Goal: Information Seeking & Learning: Learn about a topic

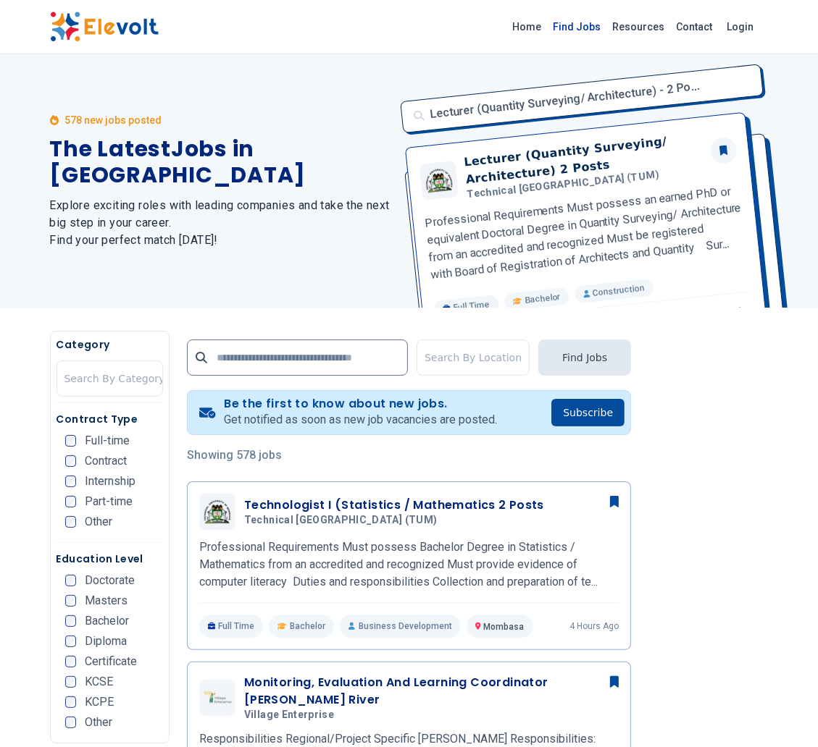
click at [584, 21] on link "Find Jobs" at bounding box center [576, 26] width 59 height 23
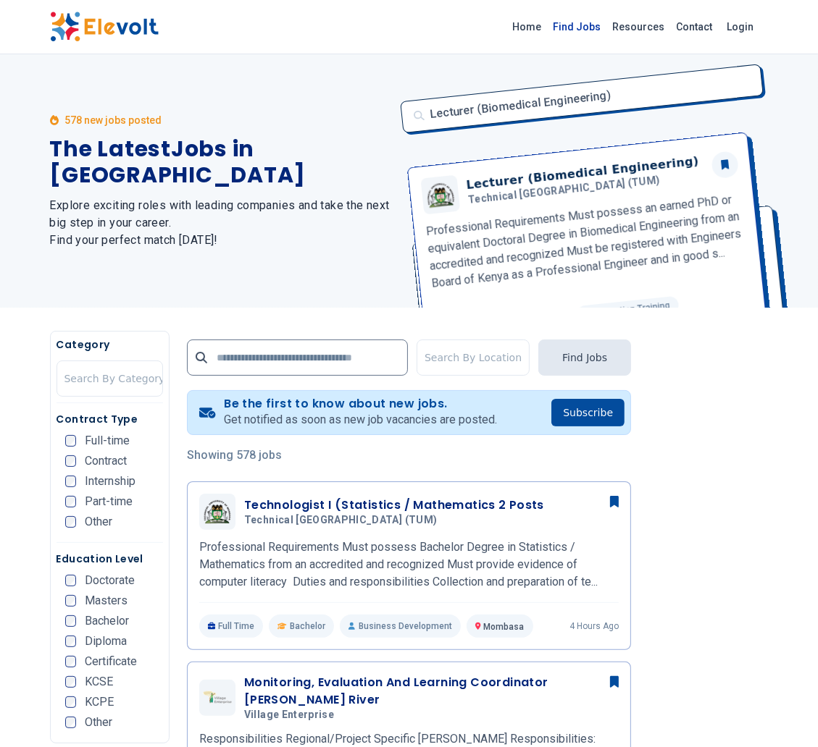
click at [599, 28] on link "Find Jobs" at bounding box center [576, 26] width 59 height 23
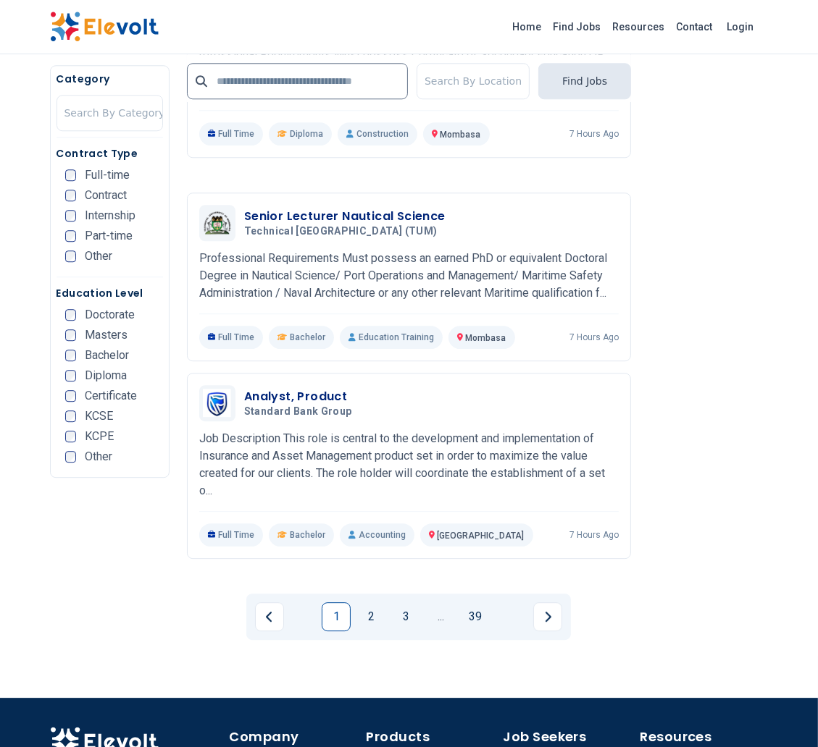
scroll to position [2844, 0]
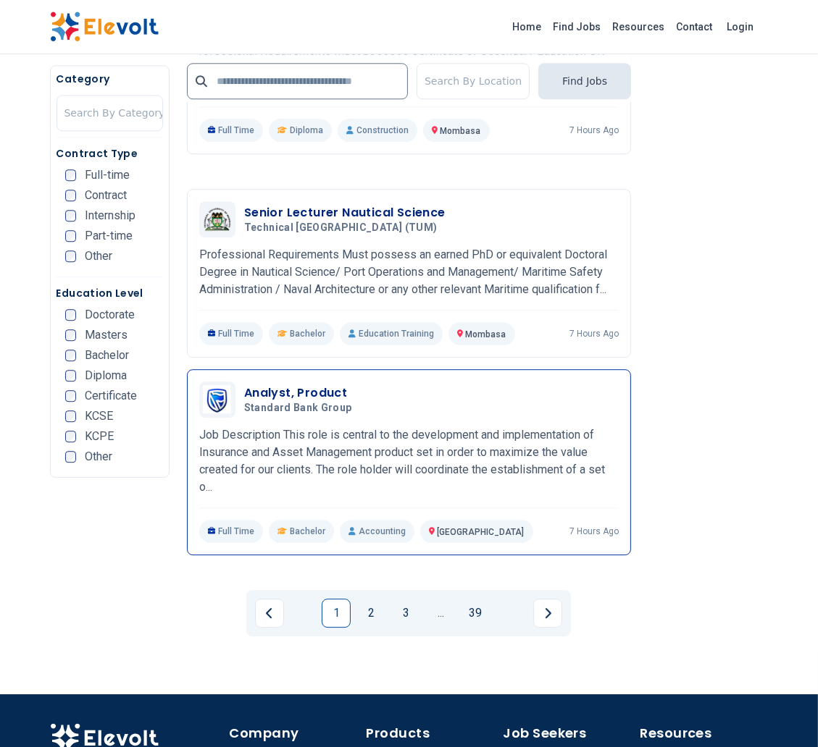
click at [295, 385] on h3 "Analyst, Product" at bounding box center [301, 393] width 114 height 17
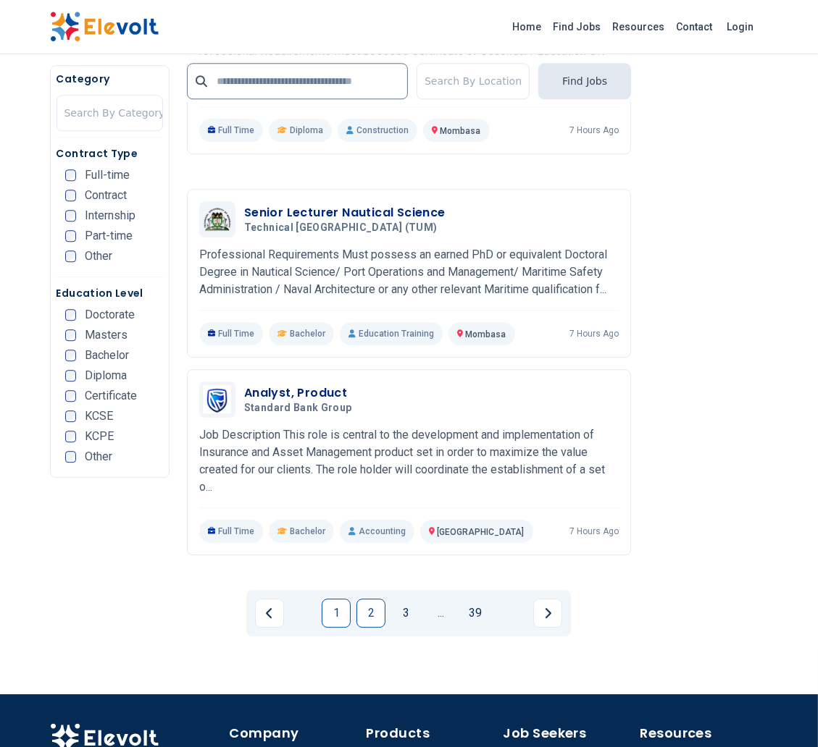
click at [376, 599] on link "2" at bounding box center [370, 613] width 29 height 29
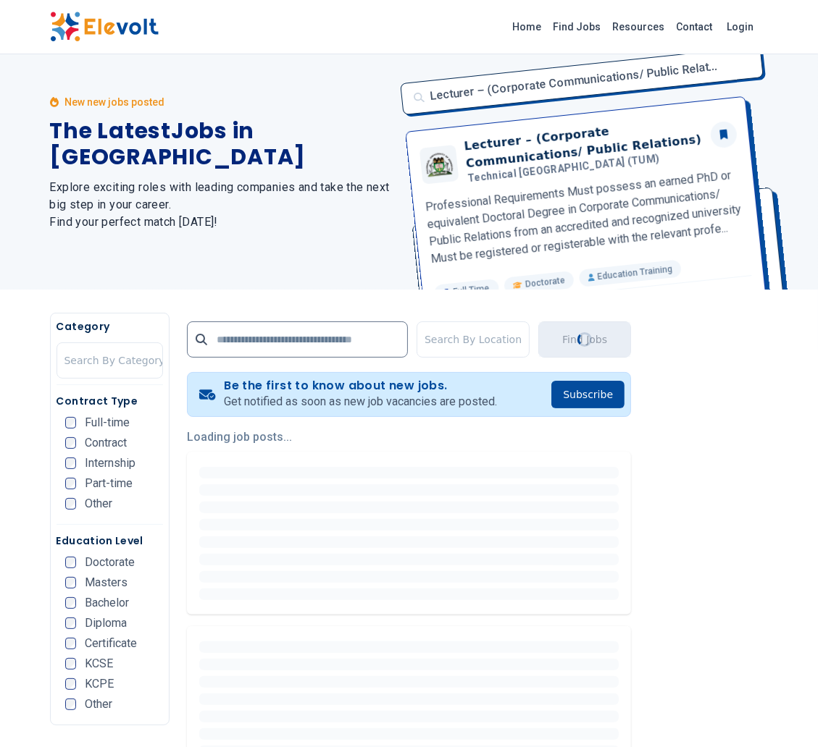
scroll to position [0, 0]
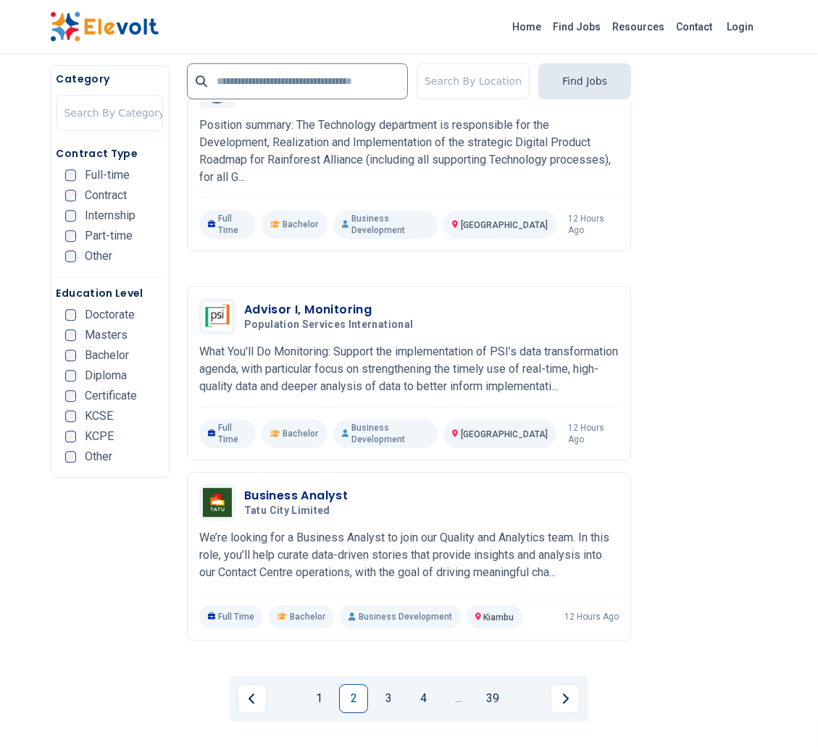
scroll to position [2779, 0]
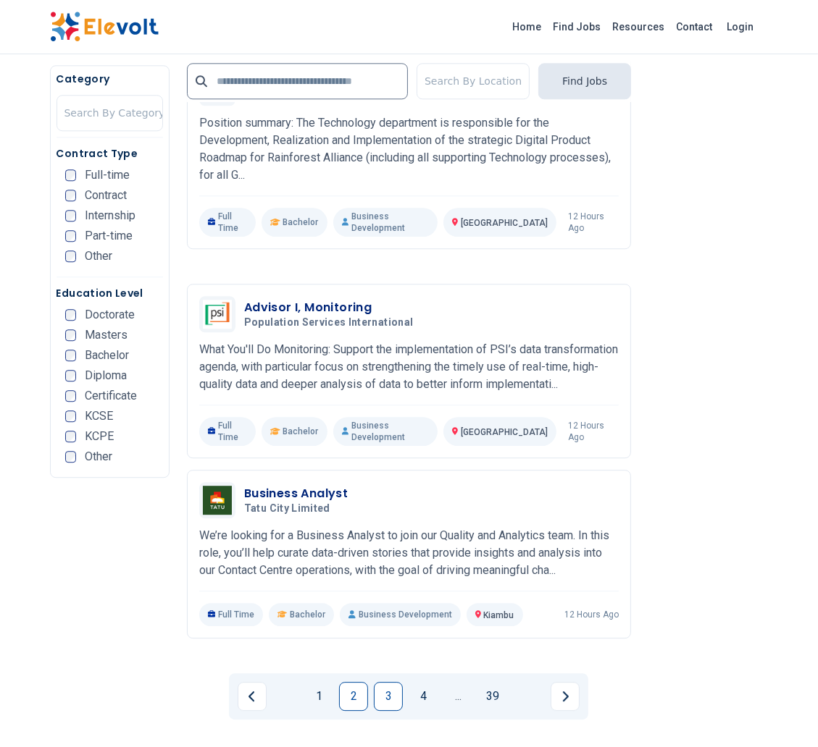
click at [390, 682] on link "3" at bounding box center [388, 696] width 29 height 29
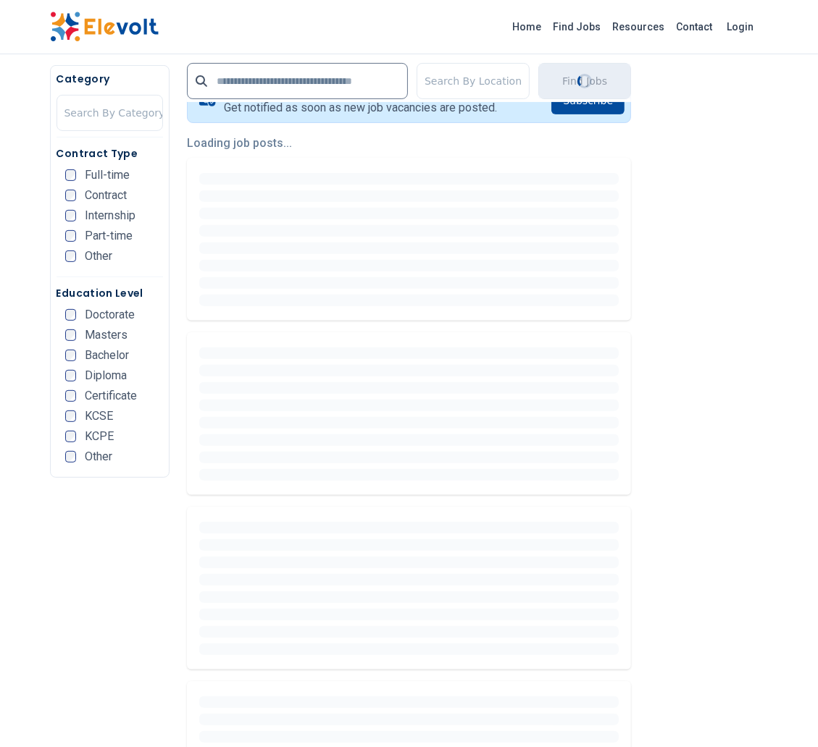
scroll to position [316, 0]
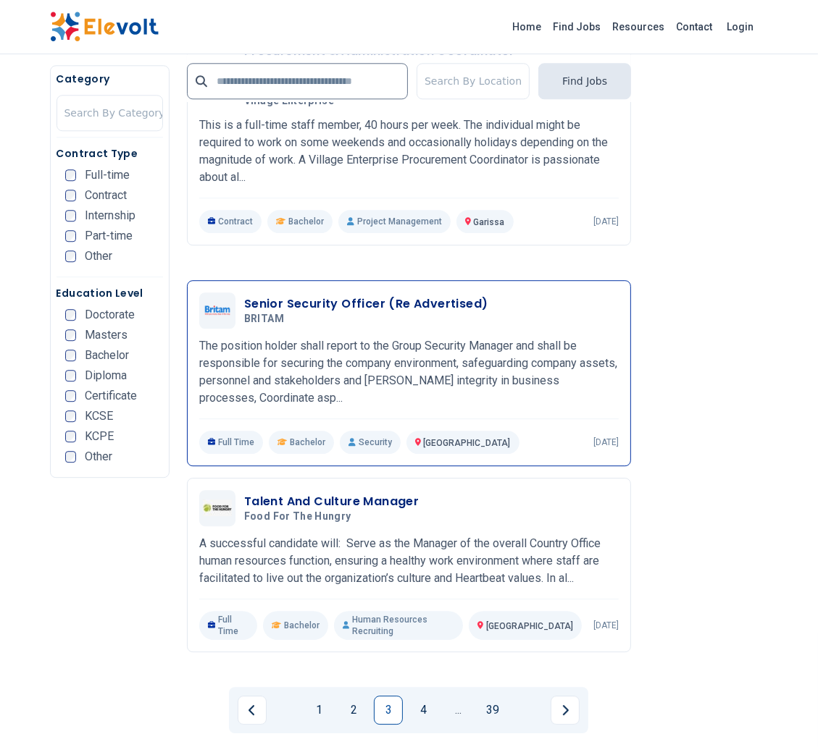
scroll to position [2870, 0]
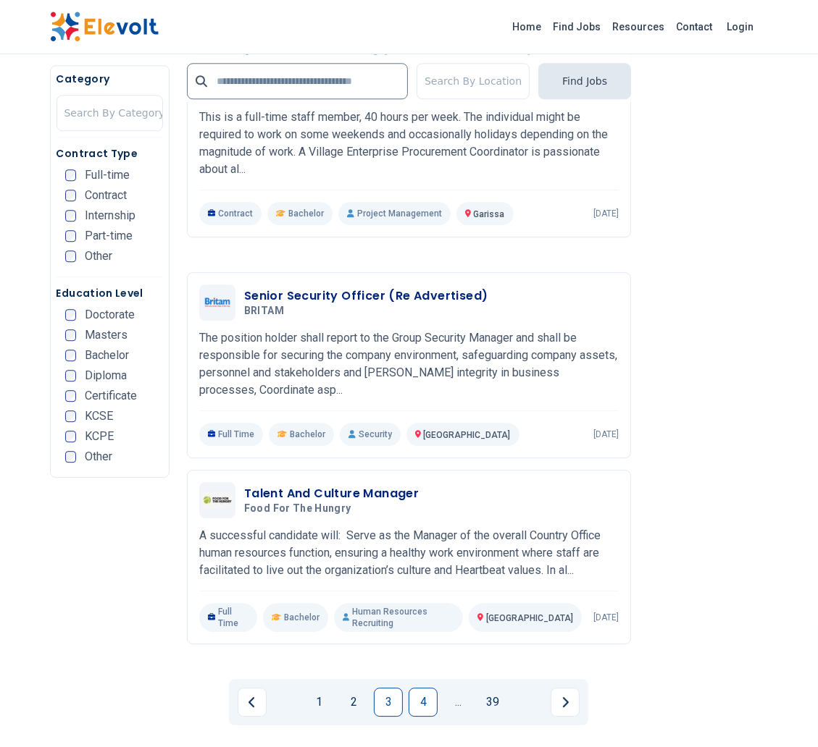
click at [428, 688] on link "4" at bounding box center [422, 702] width 29 height 29
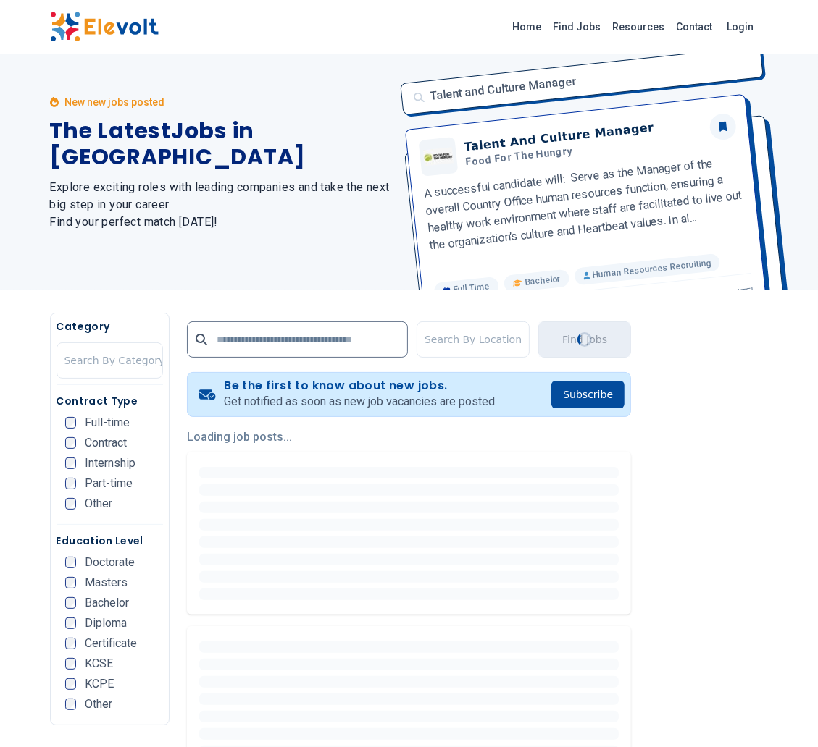
scroll to position [0, 0]
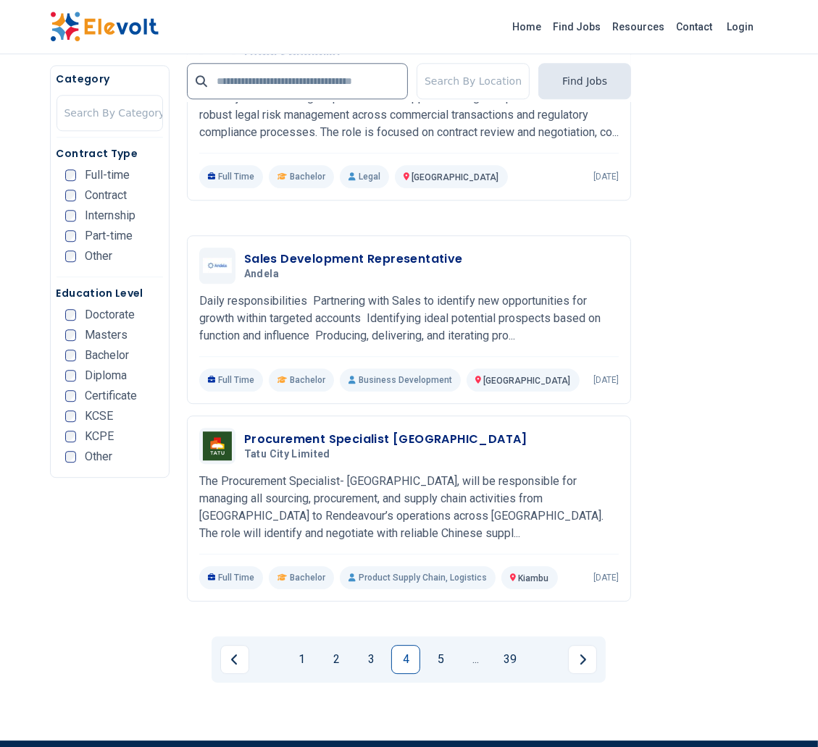
scroll to position [2823, 0]
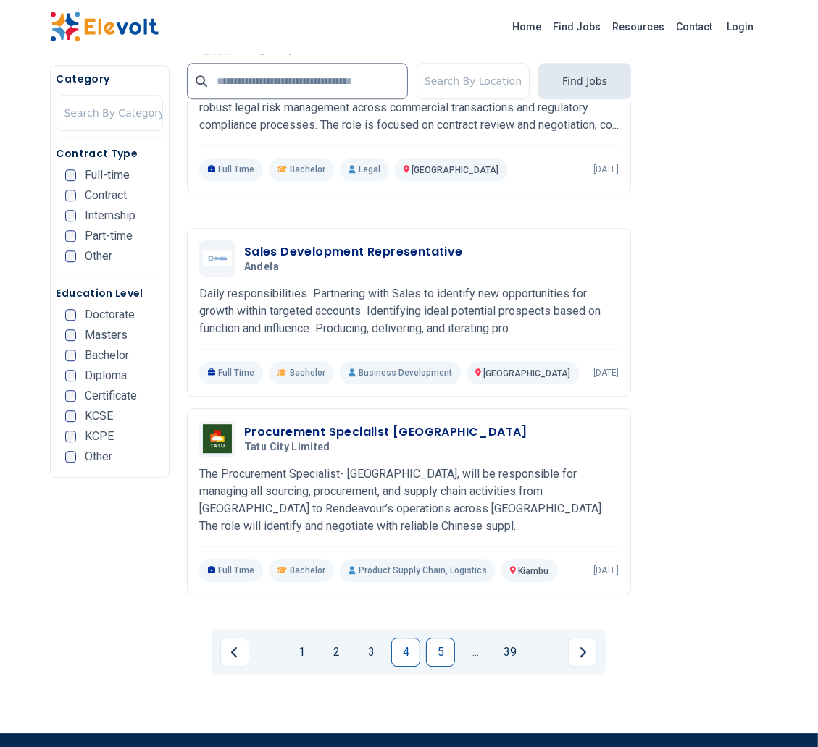
click at [437, 638] on link "5" at bounding box center [440, 652] width 29 height 29
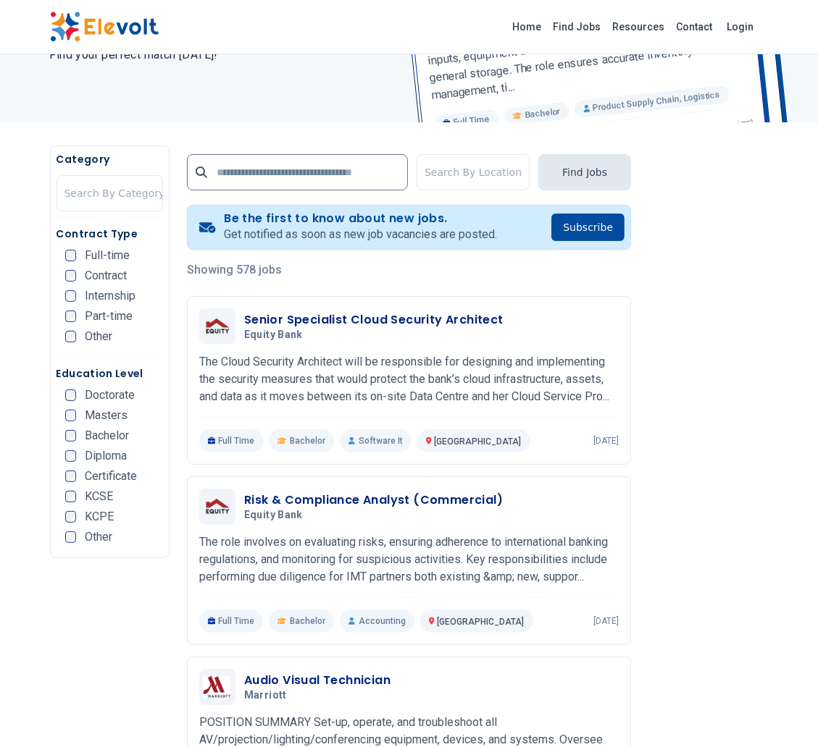
scroll to position [0, 0]
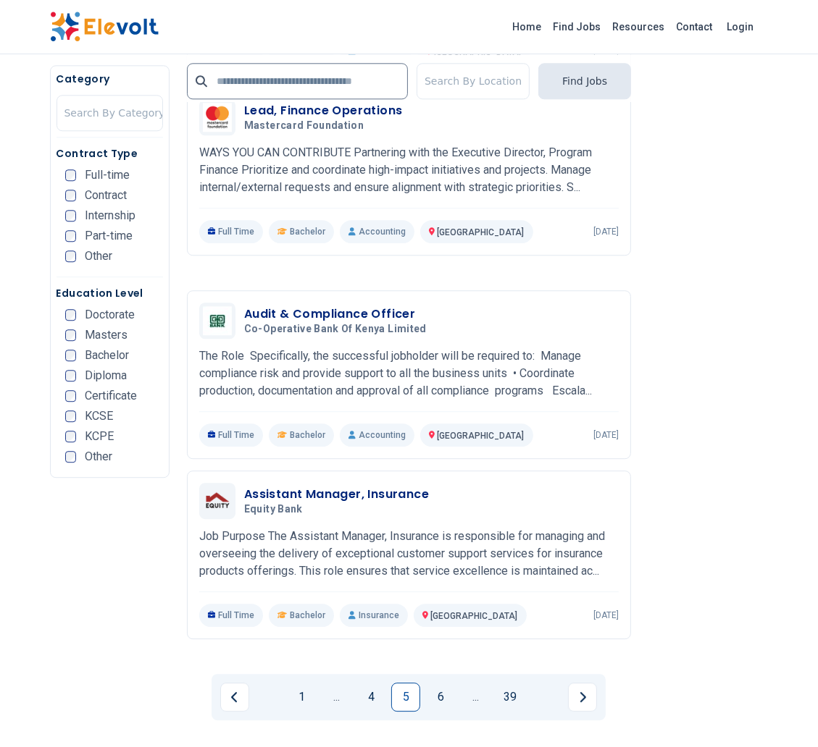
scroll to position [2834, 0]
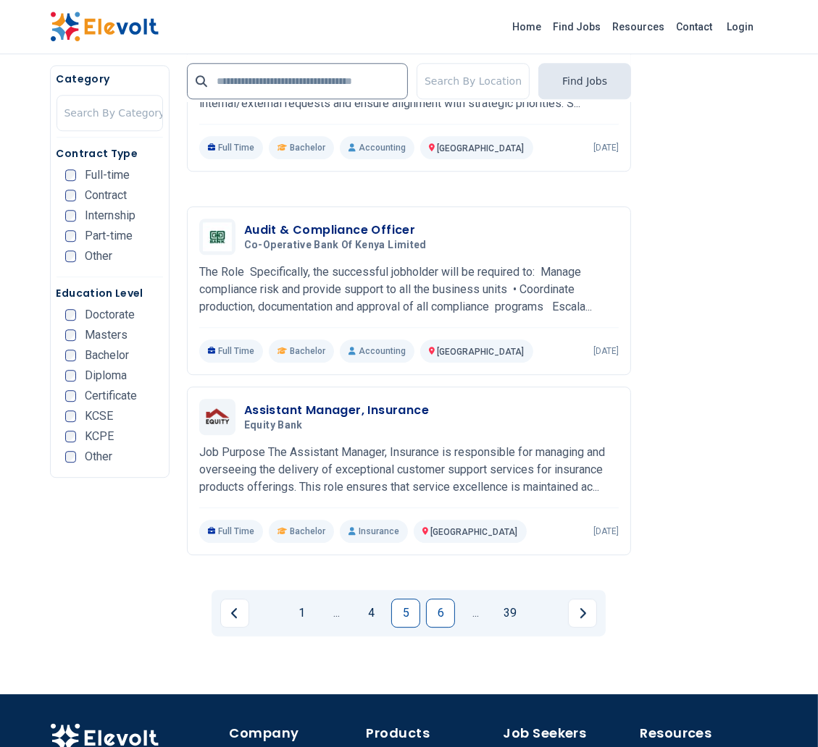
click at [448, 599] on link "6" at bounding box center [440, 613] width 29 height 29
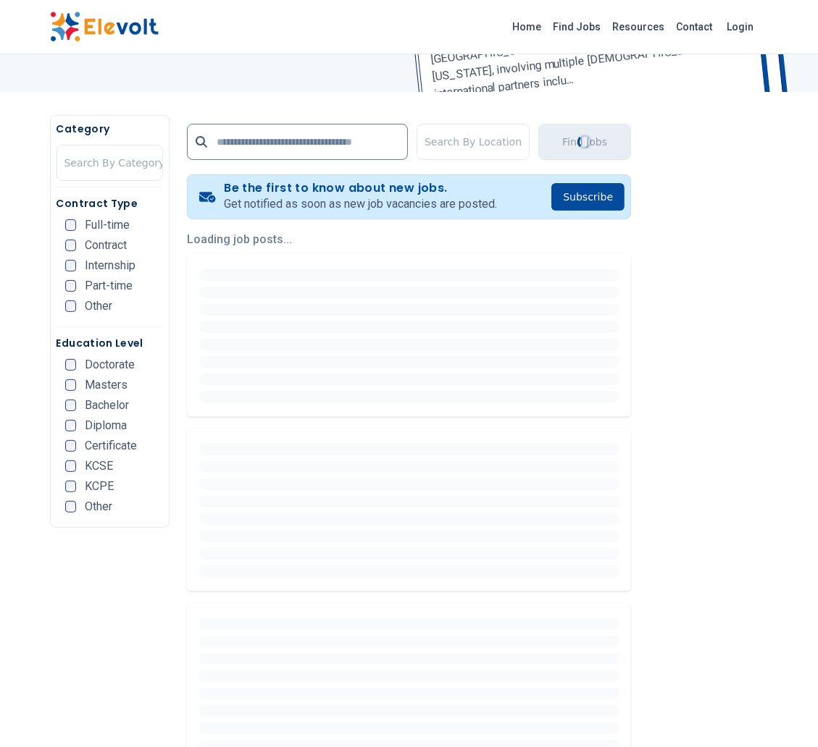
scroll to position [217, 0]
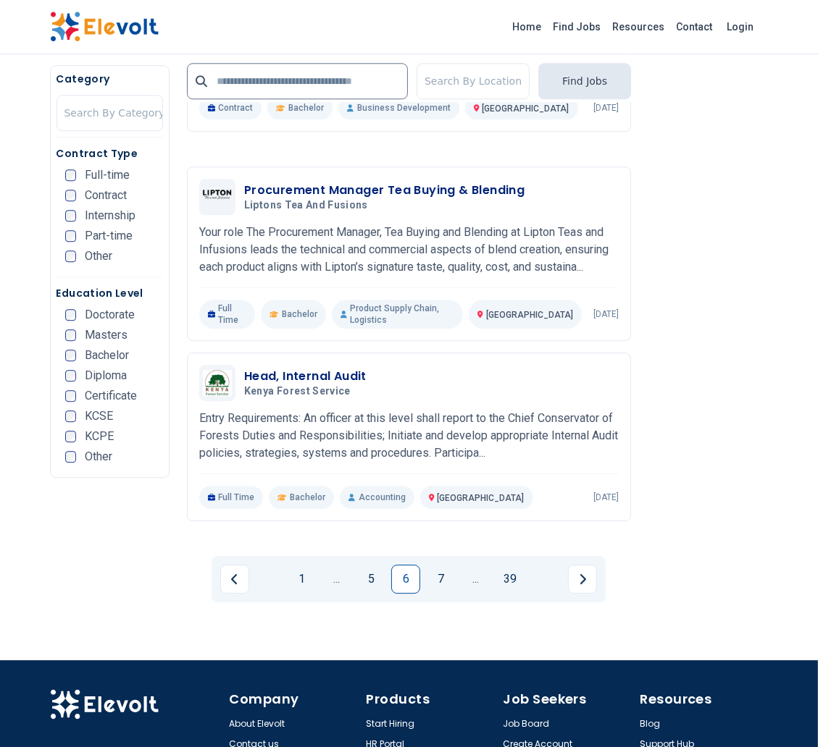
scroll to position [2832, 0]
click at [438, 564] on link "7" at bounding box center [440, 578] width 29 height 29
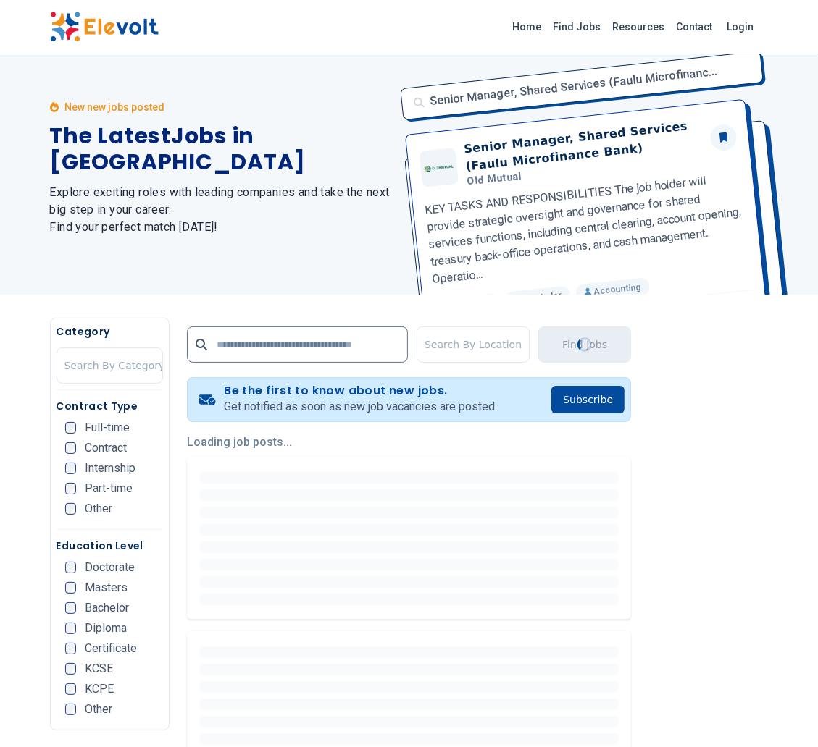
scroll to position [0, 0]
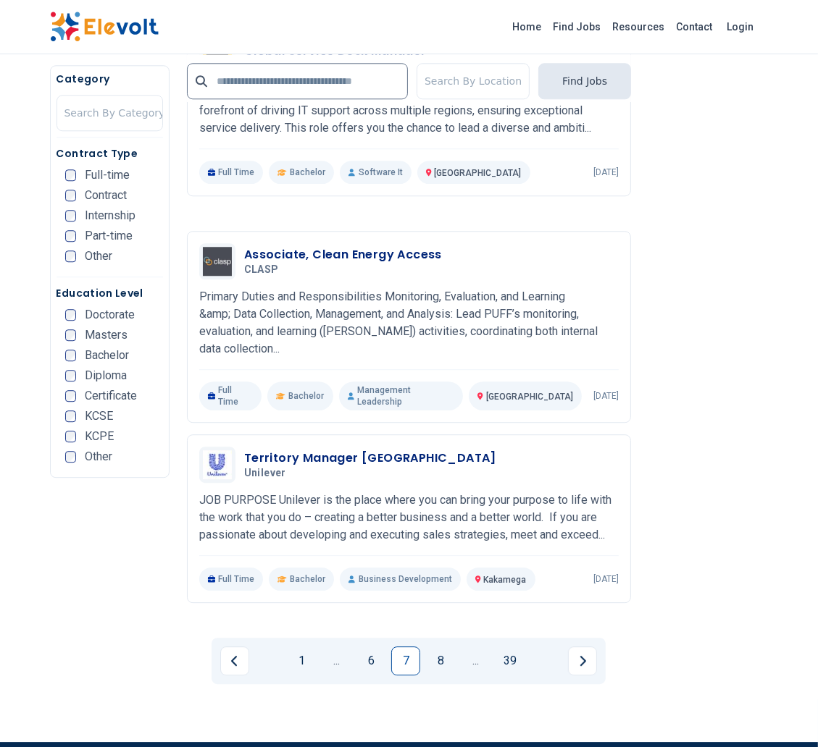
scroll to position [2800, 0]
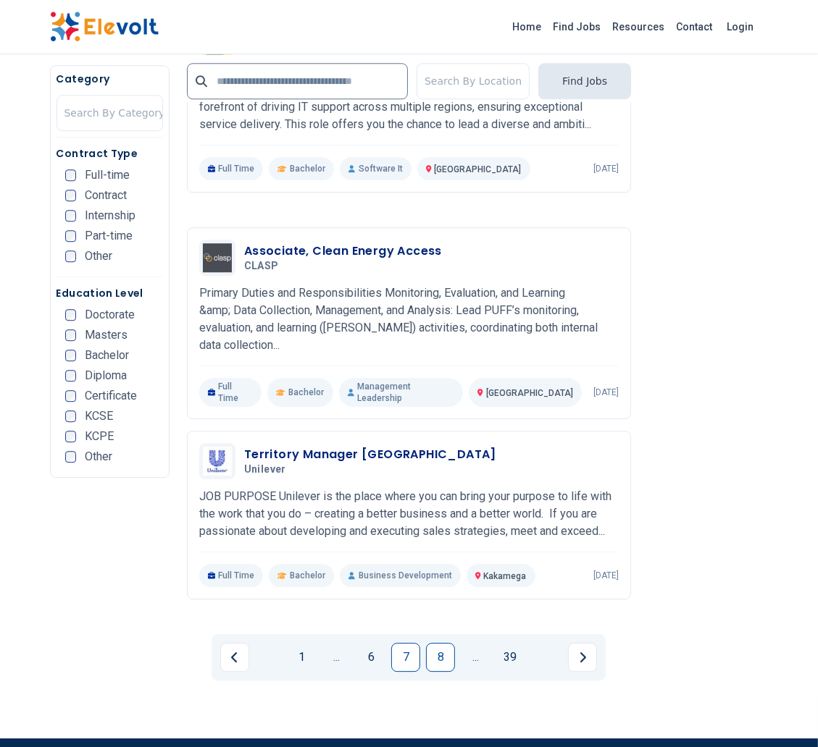
click at [450, 643] on link "8" at bounding box center [440, 657] width 29 height 29
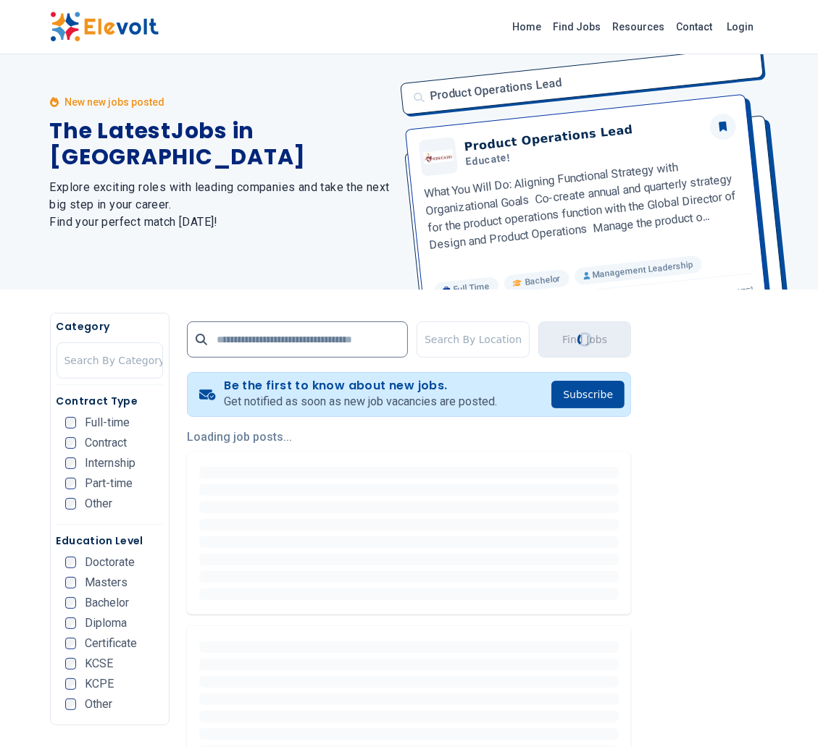
scroll to position [0, 0]
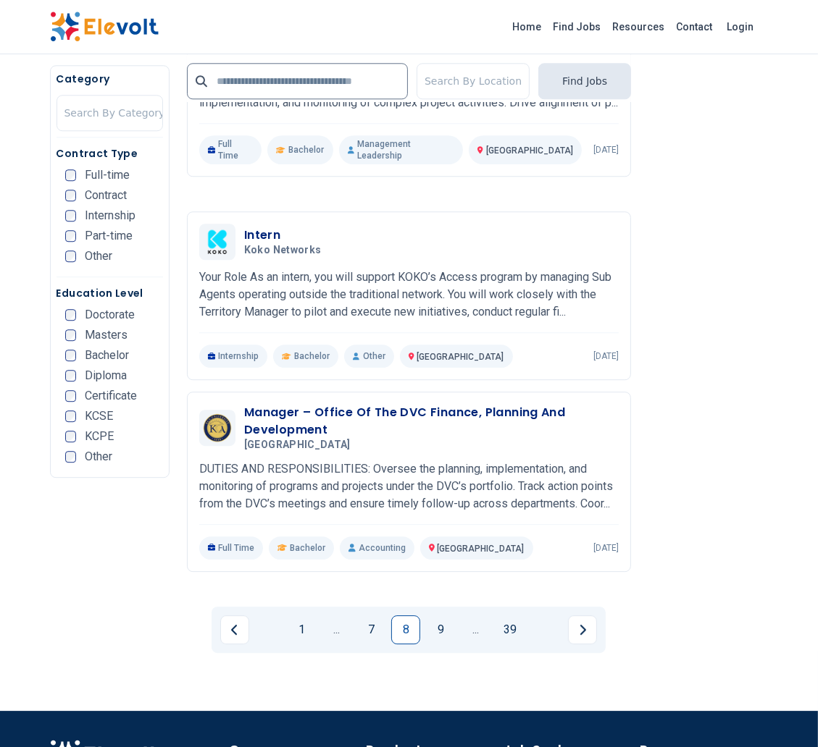
scroll to position [2860, 0]
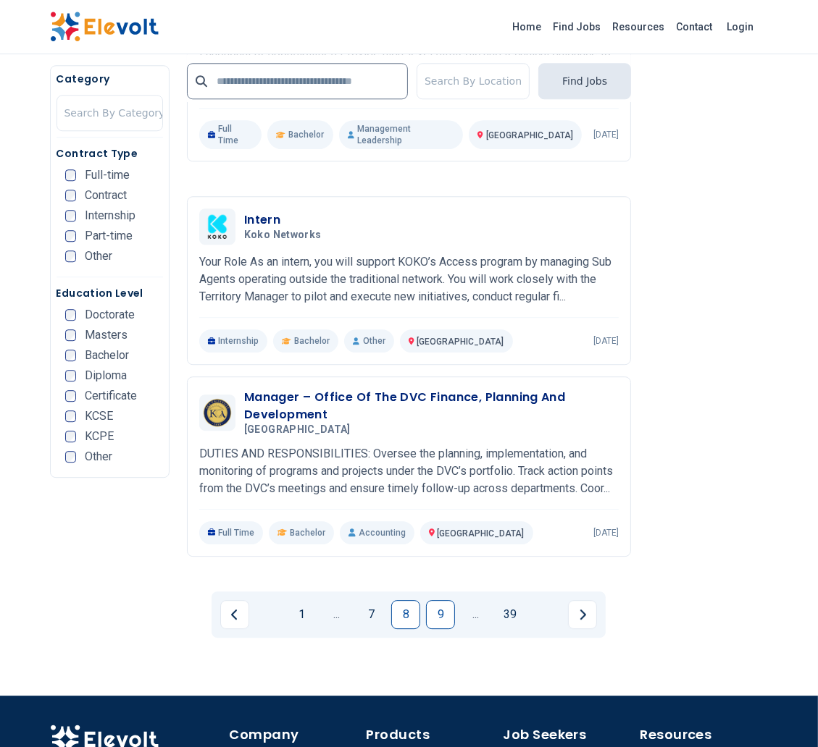
click at [445, 600] on link "9" at bounding box center [440, 614] width 29 height 29
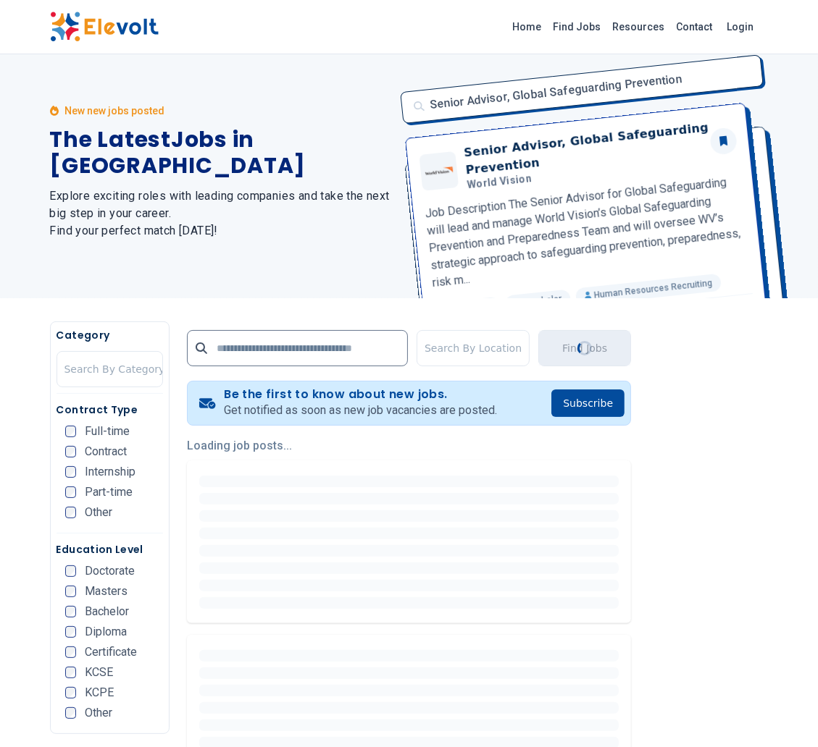
scroll to position [0, 0]
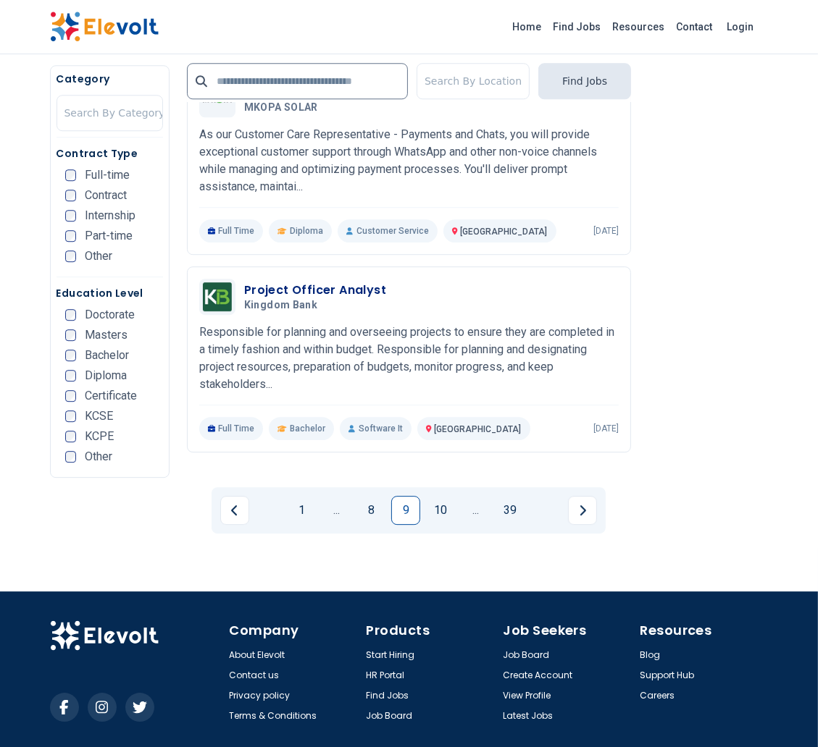
scroll to position [2951, 0]
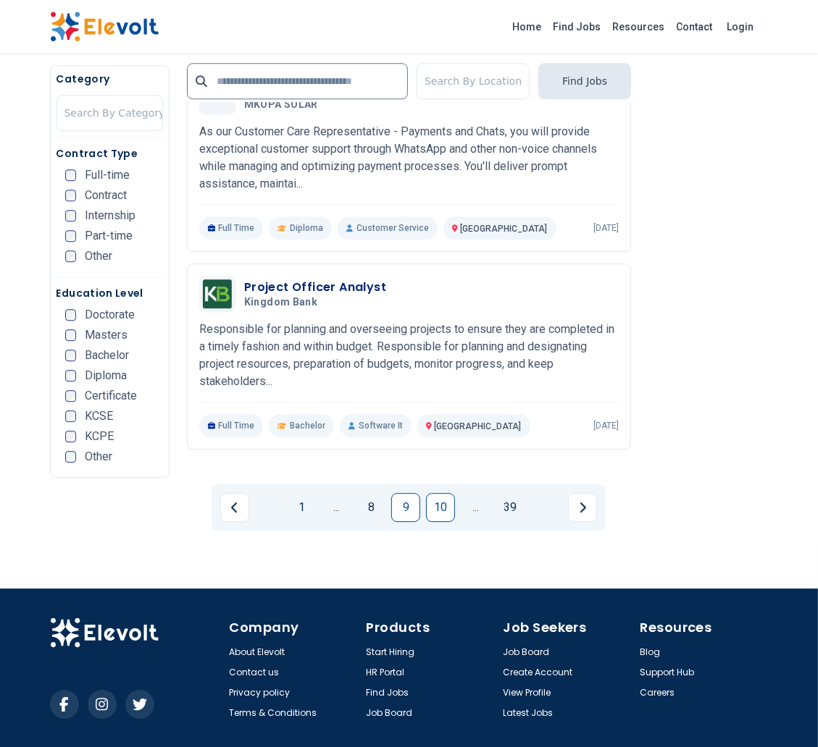
click at [440, 493] on link "10" at bounding box center [440, 507] width 29 height 29
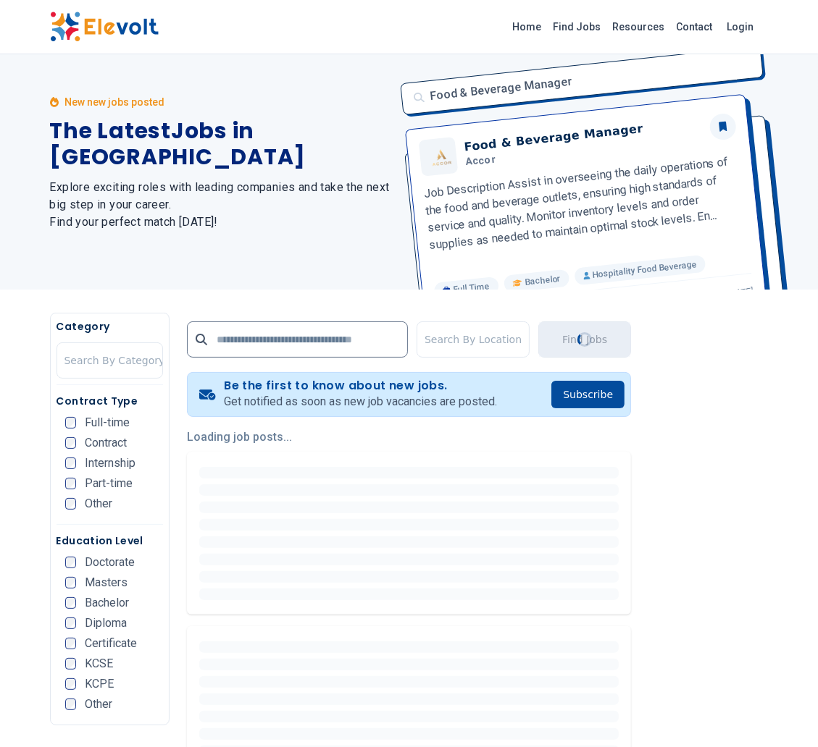
scroll to position [0, 0]
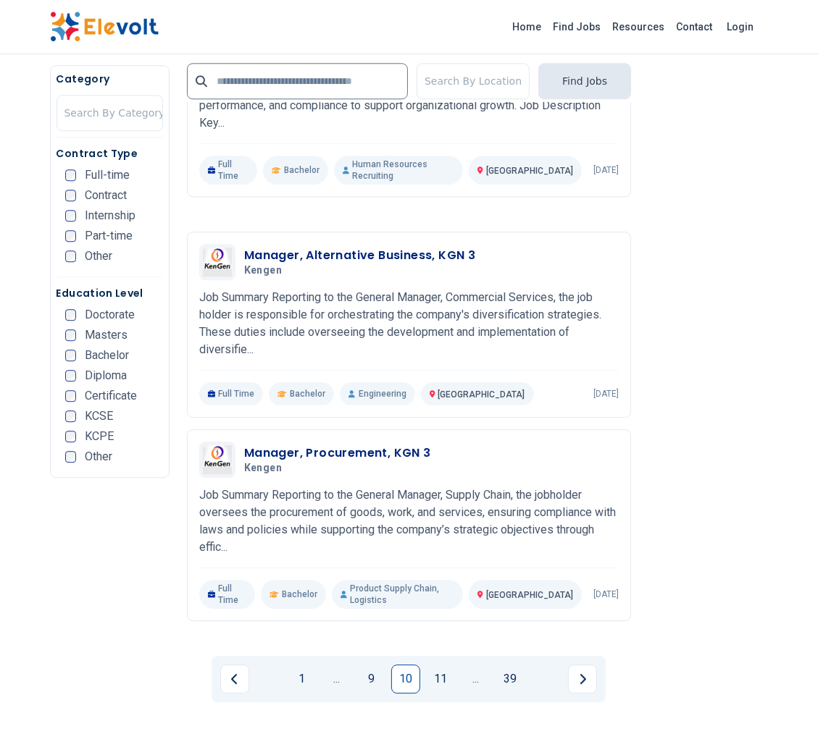
scroll to position [2786, 0]
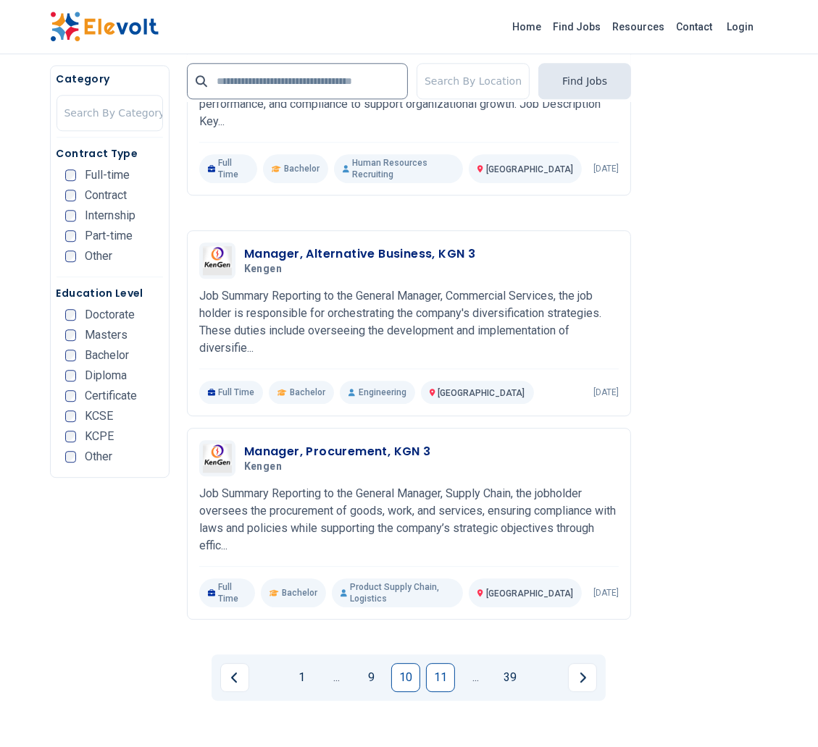
click at [444, 663] on link "11" at bounding box center [440, 677] width 29 height 29
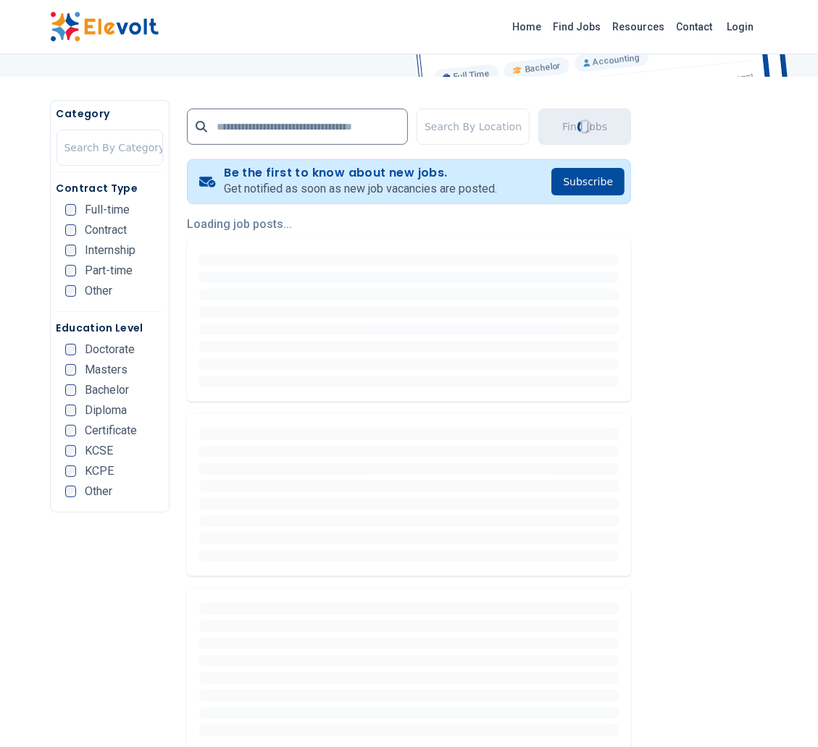
scroll to position [235, 0]
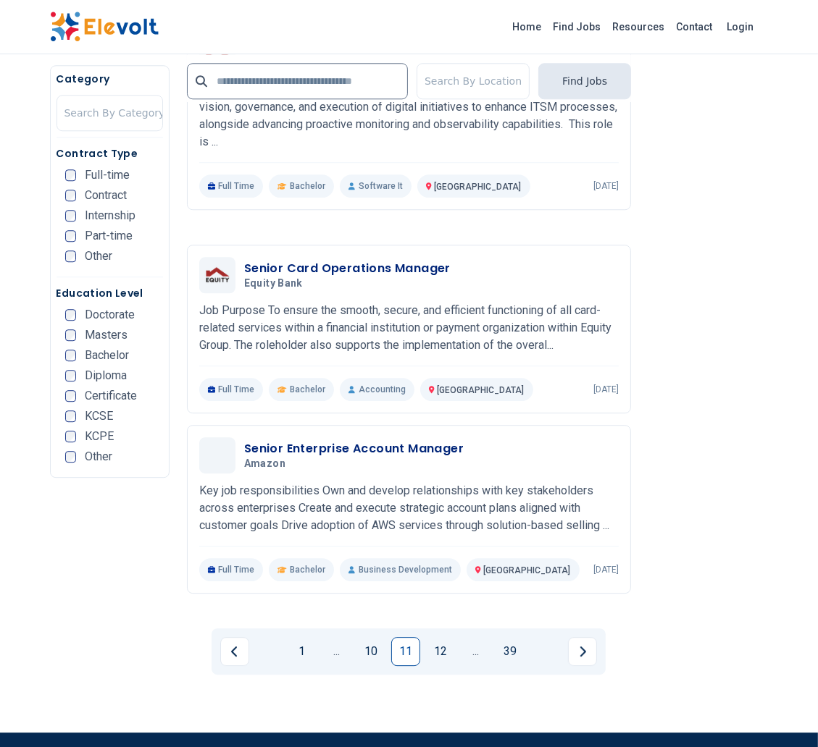
scroll to position [2819, 0]
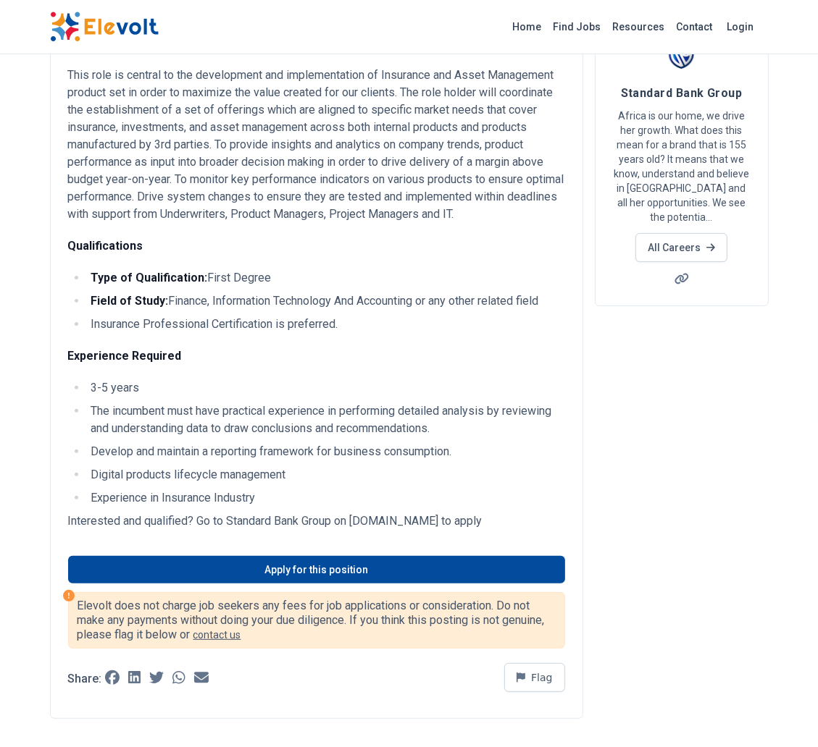
scroll to position [134, 0]
